Goal: Check status: Verify the current state of an ongoing process or item

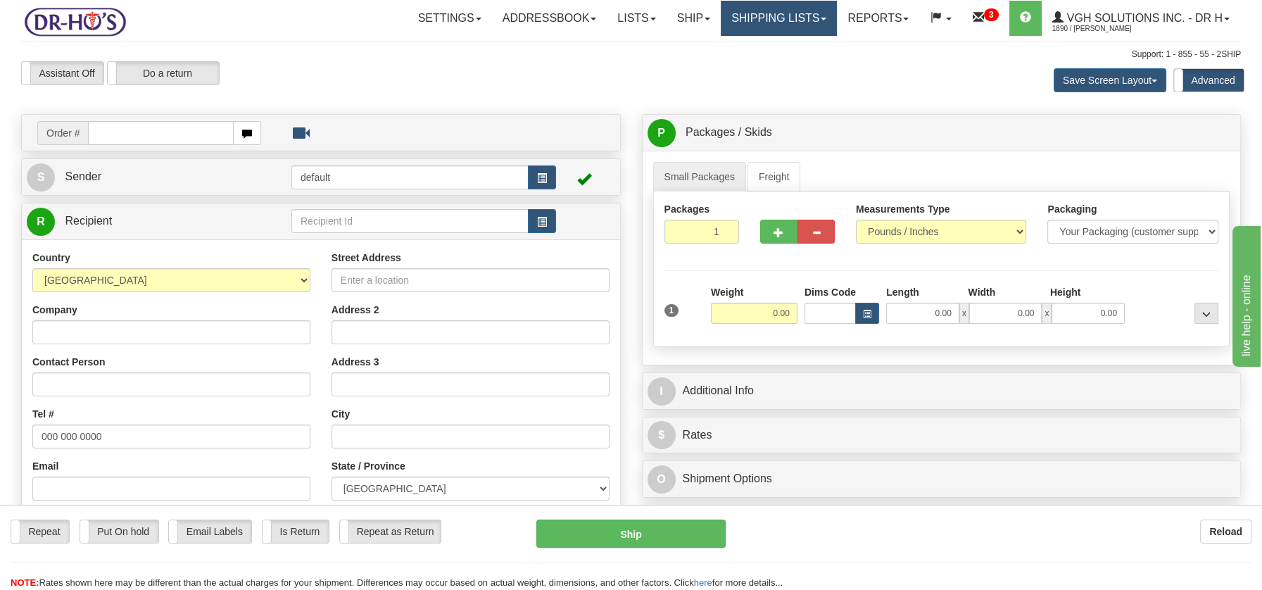
click at [772, 25] on link "Shipping lists" at bounding box center [779, 18] width 116 height 35
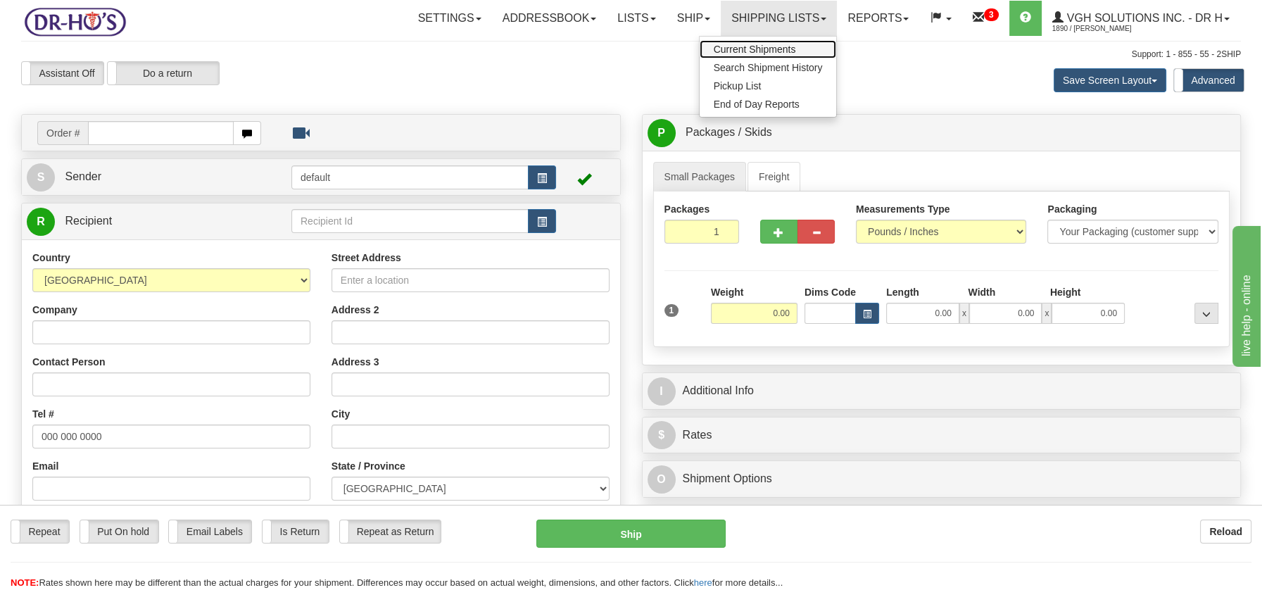
click at [757, 49] on span "Current Shipments" at bounding box center [755, 49] width 82 height 11
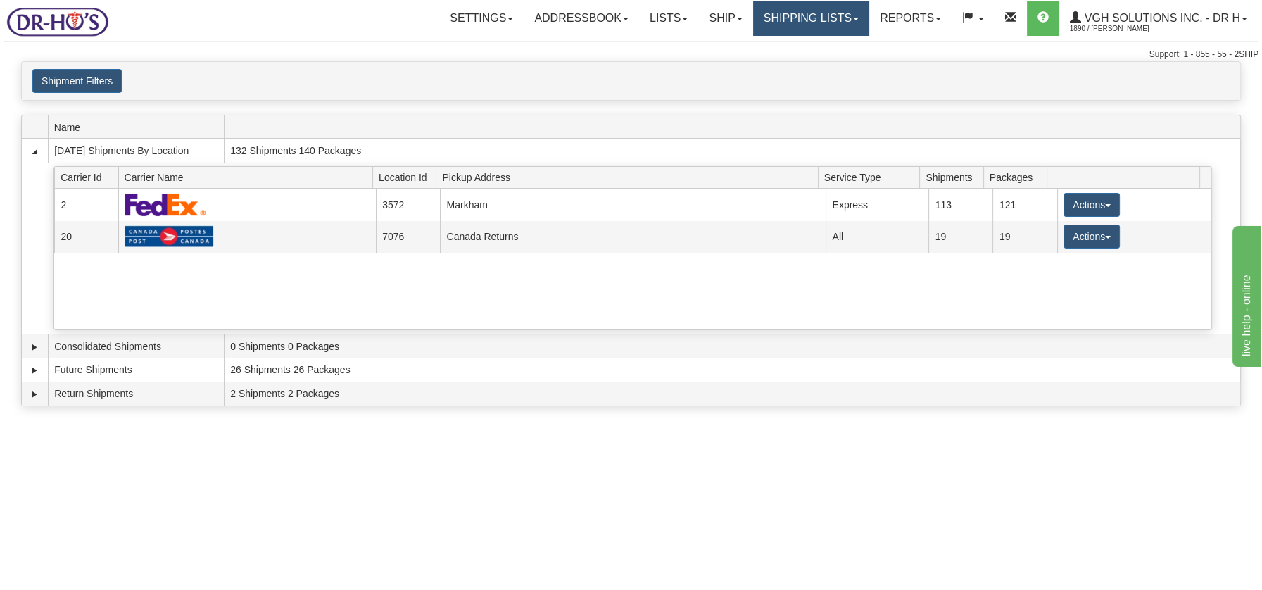
click at [818, 22] on link "Shipping lists" at bounding box center [811, 18] width 116 height 35
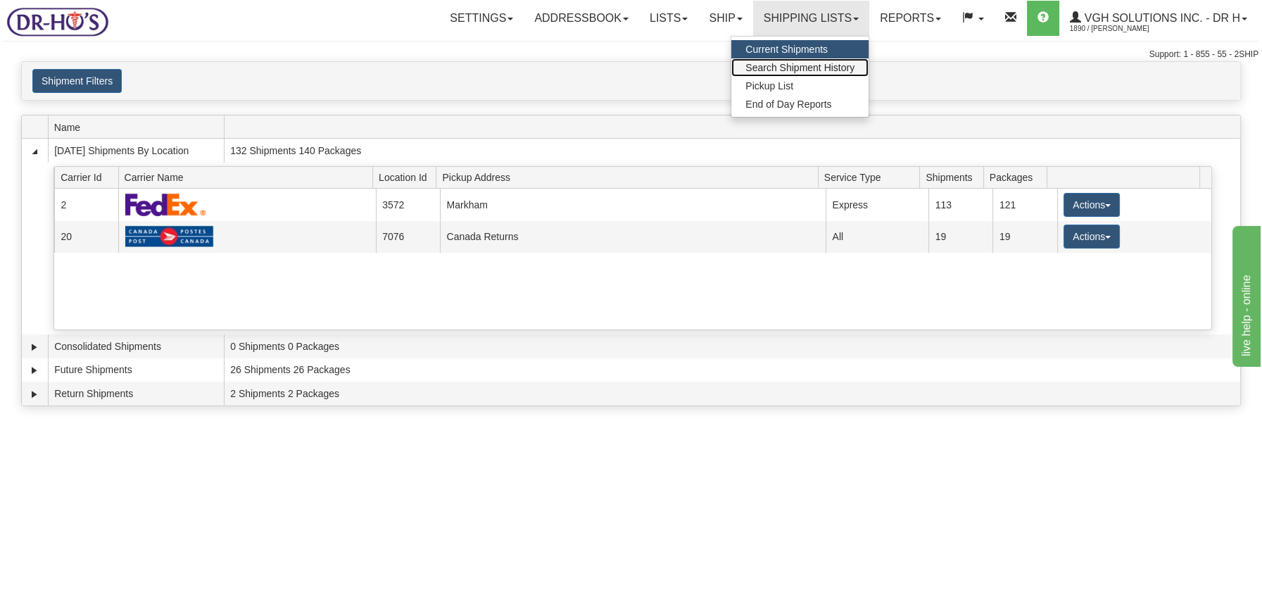
click at [800, 58] on link "Search Shipment History" at bounding box center [799, 67] width 137 height 18
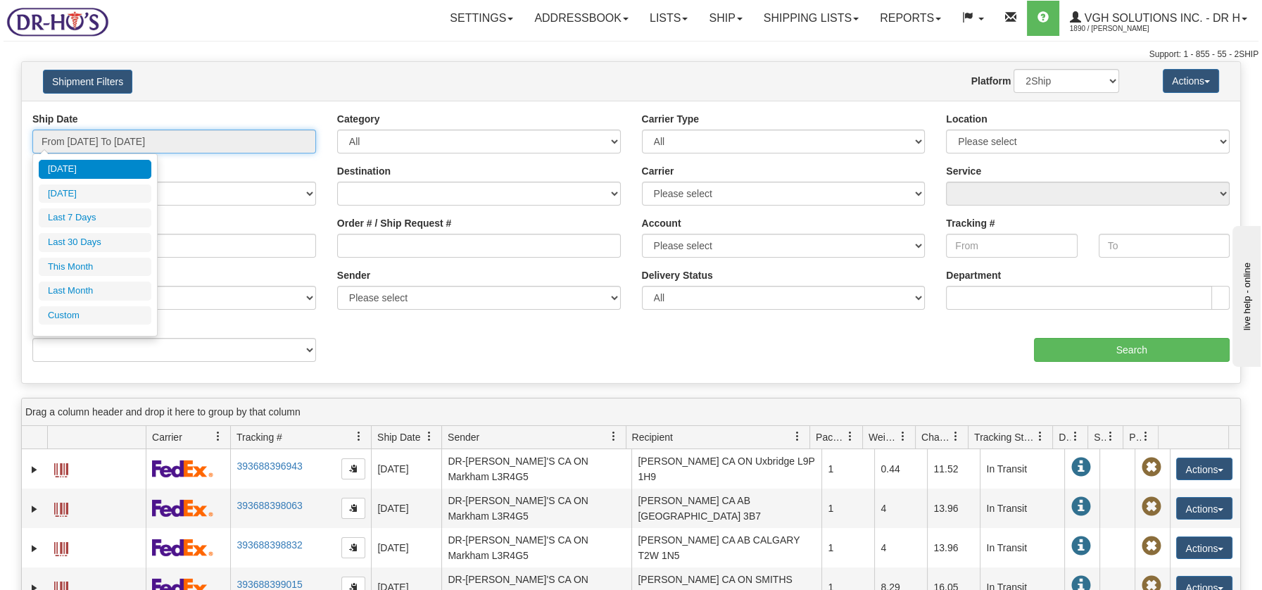
click at [94, 143] on input "From 09/29/2025 To 09/30/2025" at bounding box center [174, 142] width 284 height 24
click at [74, 219] on li "Last 7 Days" at bounding box center [95, 217] width 113 height 19
type input "From 09/24/2025 To 09/30/2025"
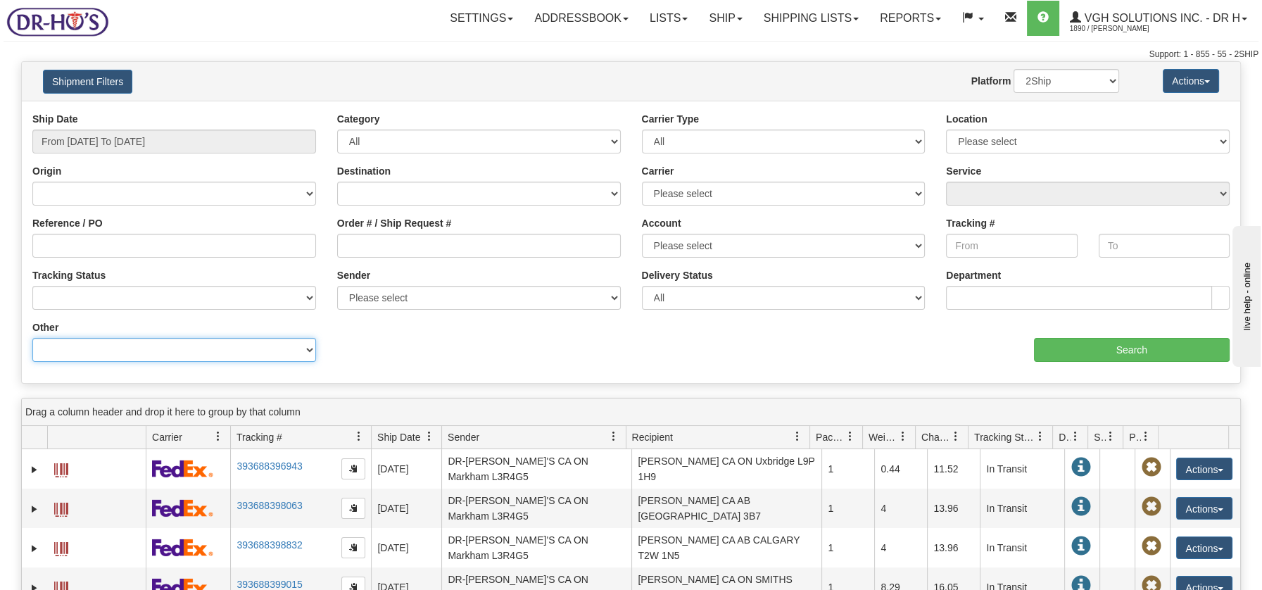
click at [303, 353] on select "Billing Account # Billing Type BOL # (LTL) Commodity Or Documents Consolidation…" at bounding box center [174, 350] width 284 height 24
select select "Sender_Company"
click at [32, 338] on select "Billing Account # Billing Type BOL # (LTL) Commodity Or Documents Consolidation…" at bounding box center [174, 350] width 284 height 24
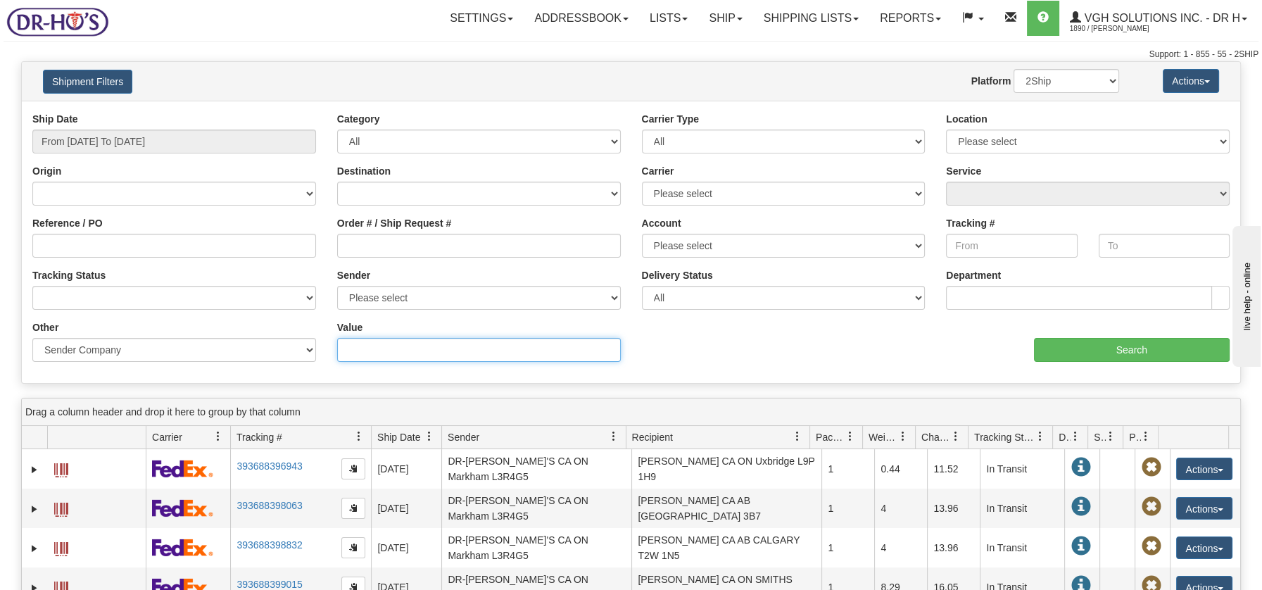
click at [424, 354] on input "Value" at bounding box center [479, 350] width 284 height 24
paste input "Mary Anne Tremoyne"
type input "Mary Anne Tremoyne"
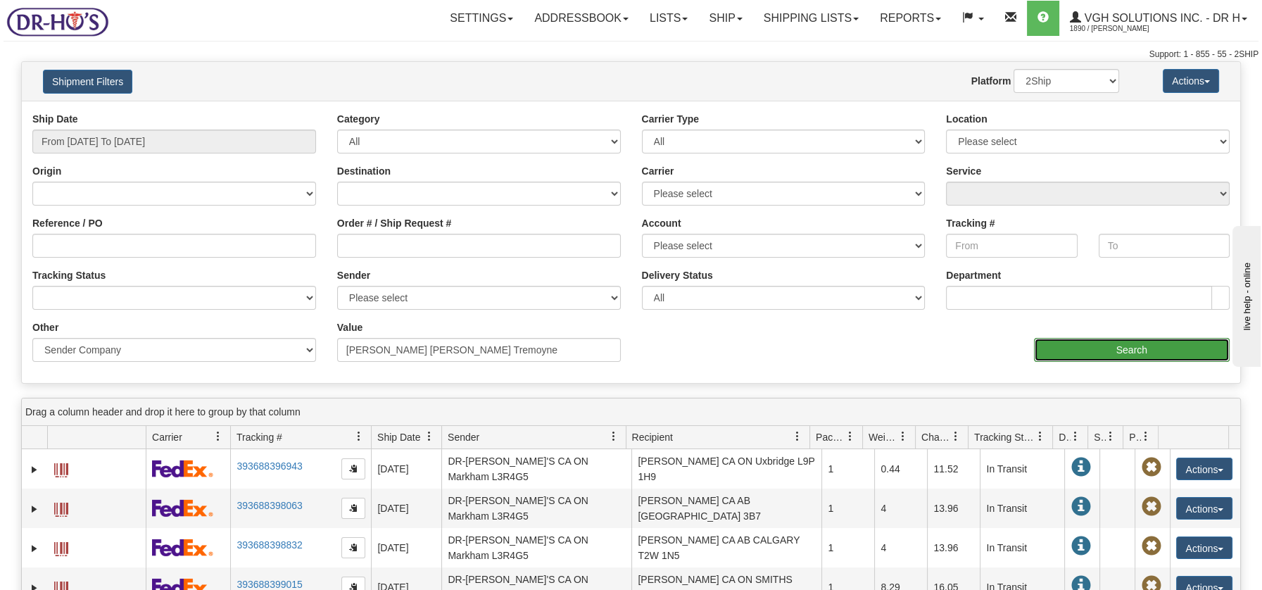
click at [1120, 348] on input "Search" at bounding box center [1132, 350] width 196 height 24
